Goal: Transaction & Acquisition: Download file/media

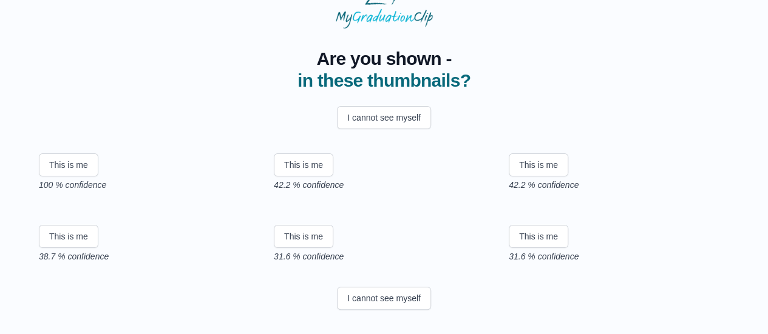
scroll to position [121, 0]
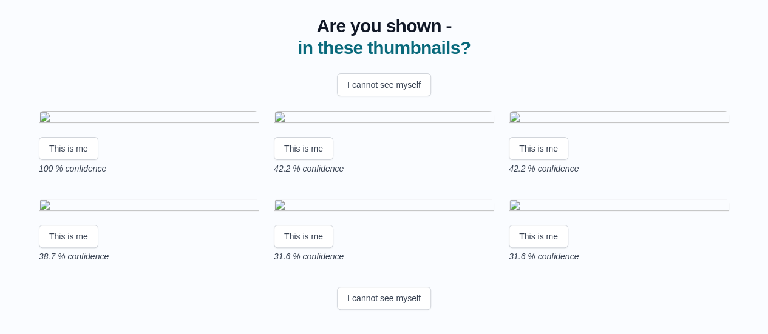
click at [189, 127] on img at bounding box center [149, 119] width 220 height 16
click at [157, 122] on img at bounding box center [149, 119] width 220 height 16
click at [64, 160] on button "This is me" at bounding box center [68, 148] width 59 height 23
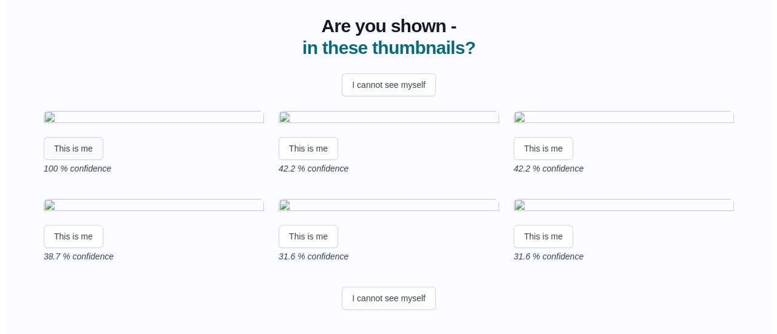
scroll to position [0, 0]
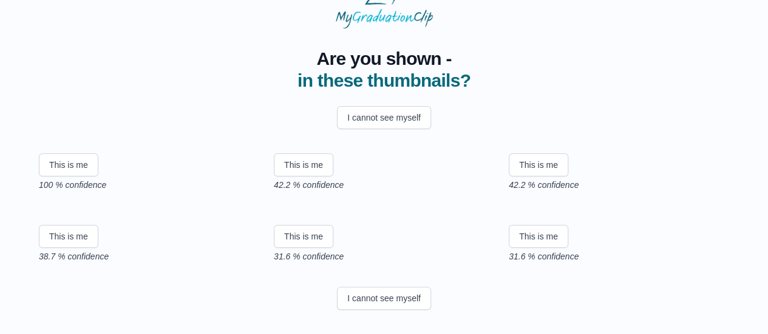
scroll to position [81, 0]
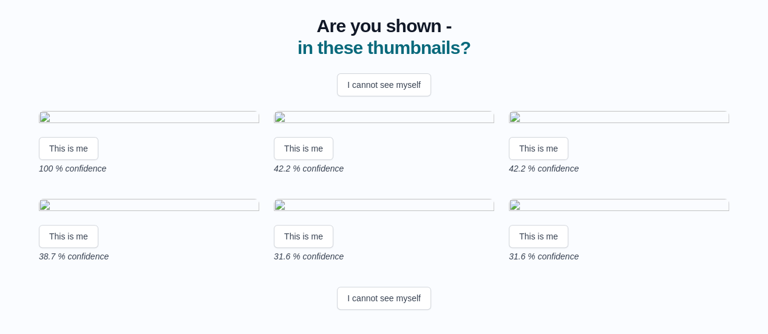
click at [154, 127] on img at bounding box center [149, 119] width 220 height 16
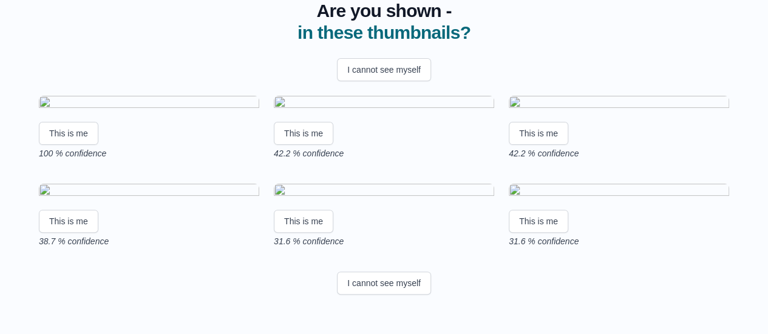
click at [154, 112] on img at bounding box center [149, 104] width 220 height 16
click at [67, 145] on button "This is me" at bounding box center [68, 133] width 59 height 23
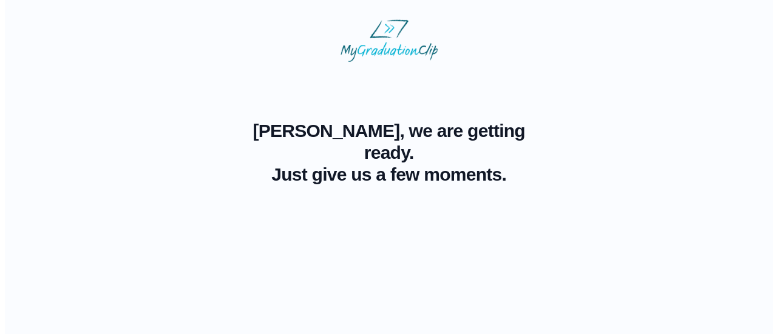
scroll to position [0, 0]
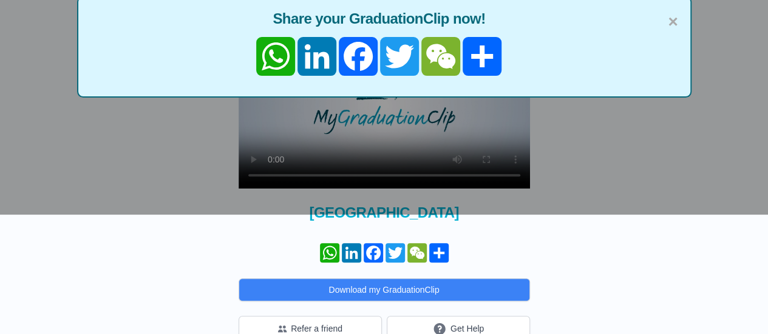
scroll to position [168, 0]
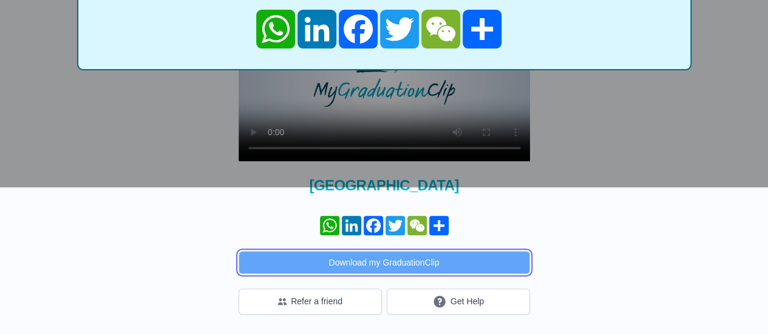
click at [486, 262] on button "Download my GraduationClip" at bounding box center [384, 262] width 291 height 23
